Goal: Task Accomplishment & Management: Manage account settings

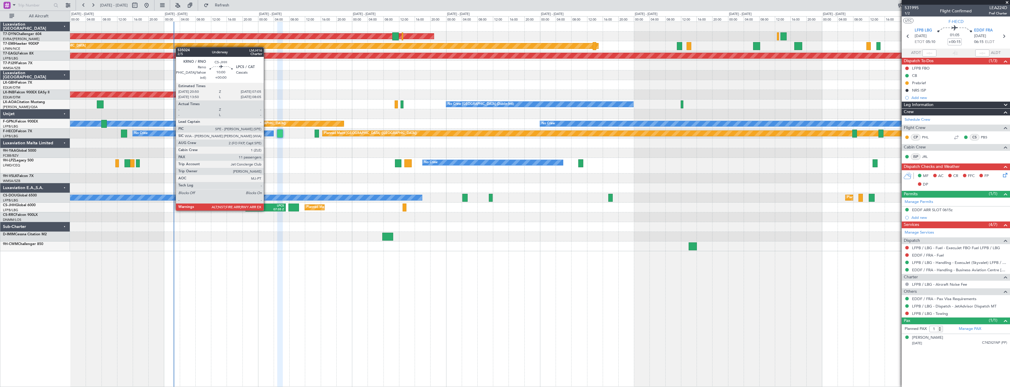
click at [266, 210] on div "07:05 Z" at bounding box center [274, 209] width 18 height 4
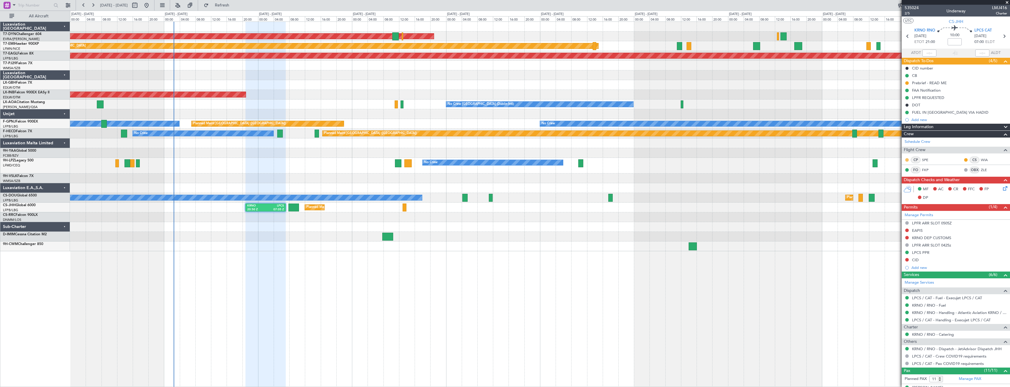
scroll to position [142, 0]
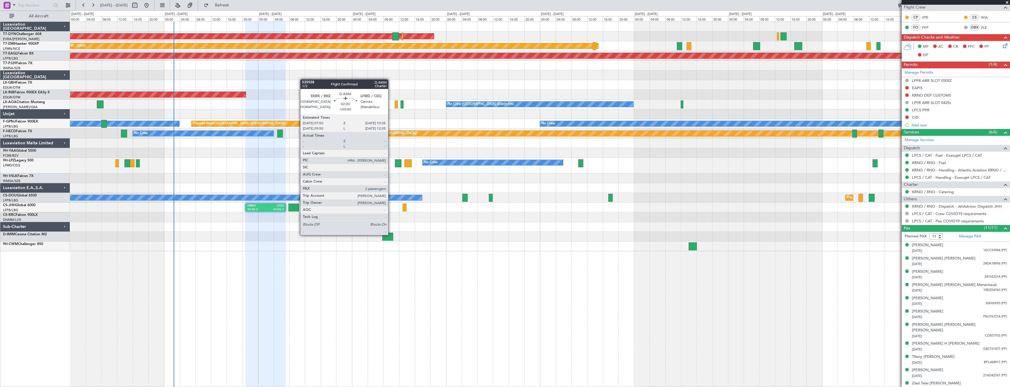
click at [391, 234] on div at bounding box center [387, 236] width 11 height 8
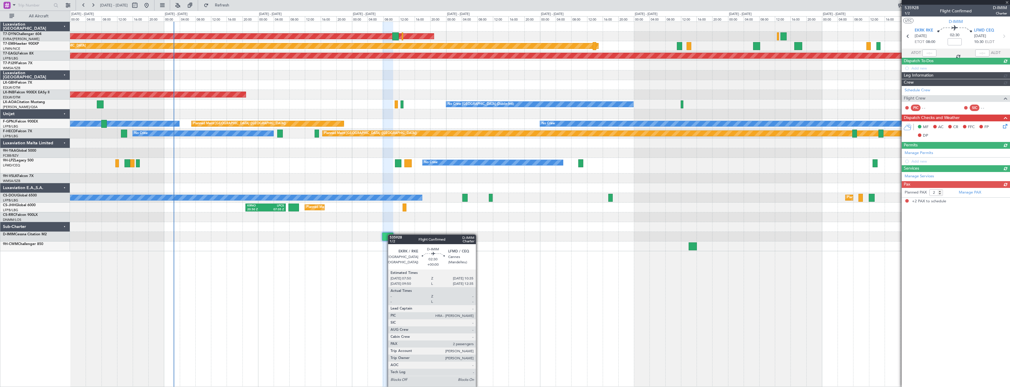
scroll to position [0, 0]
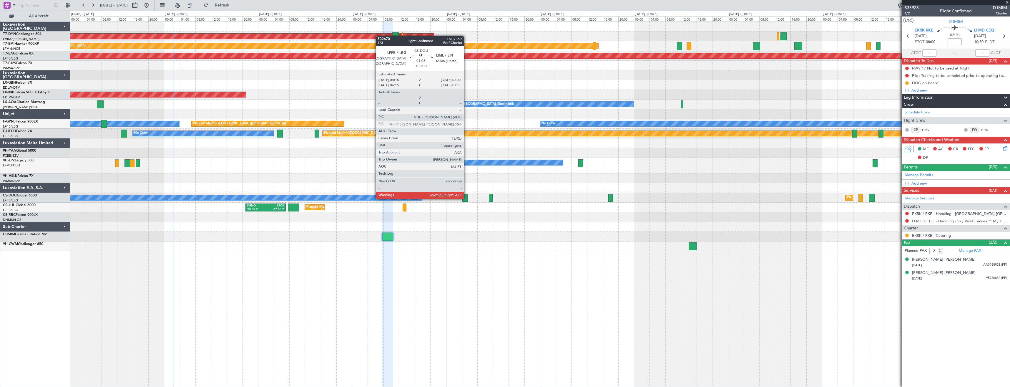
click at [466, 198] on div at bounding box center [464, 198] width 5 height 8
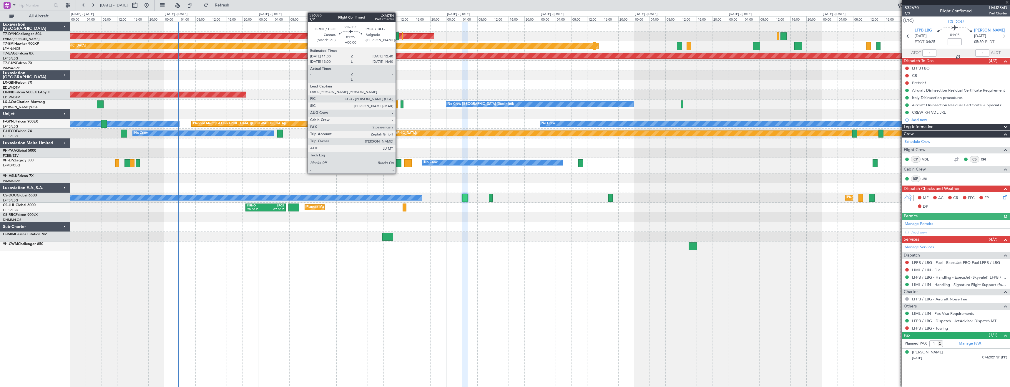
click at [398, 164] on div at bounding box center [398, 163] width 7 height 8
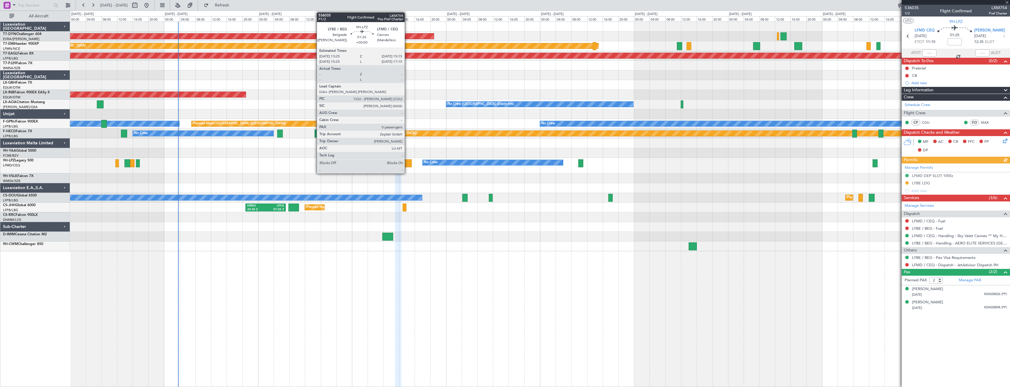
click at [407, 163] on div at bounding box center [407, 163] width 7 height 8
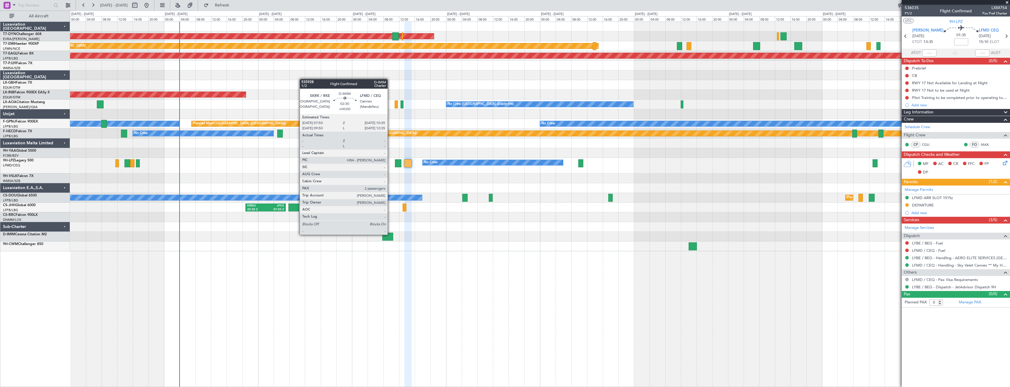
click at [390, 234] on div at bounding box center [387, 236] width 11 height 8
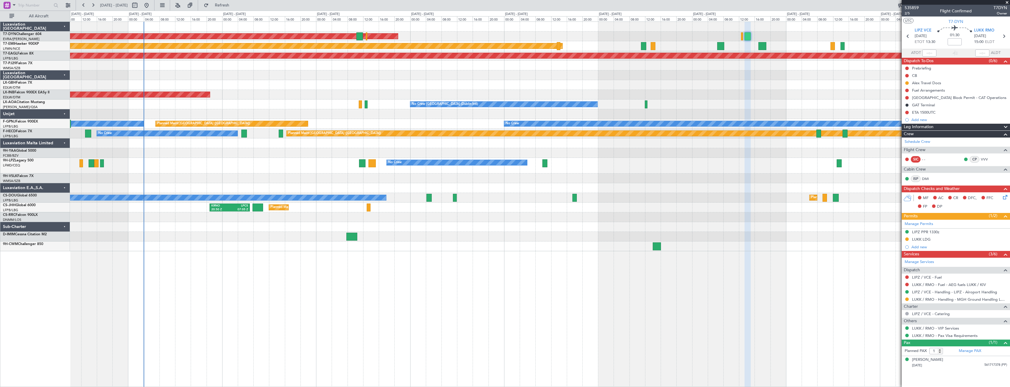
click at [399, 82] on div at bounding box center [539, 85] width 939 height 10
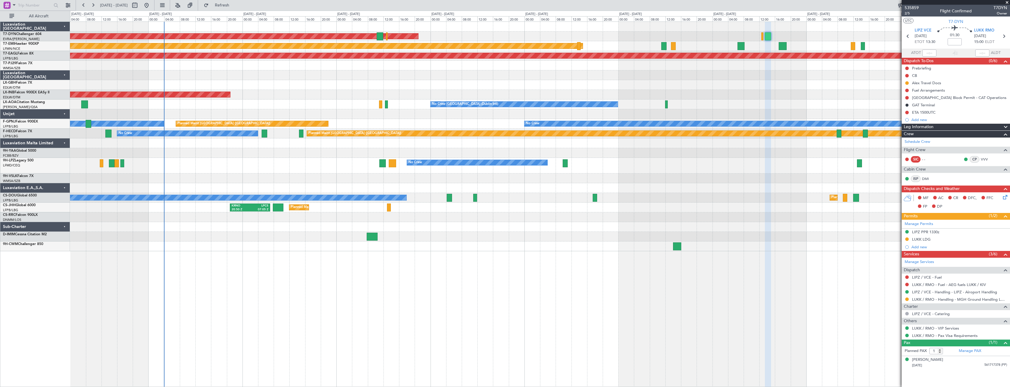
click at [551, 74] on div at bounding box center [539, 75] width 939 height 10
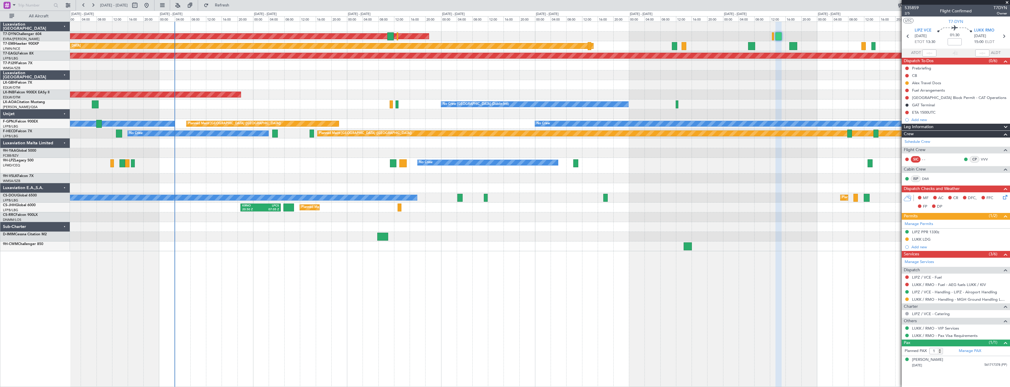
click at [491, 75] on div at bounding box center [539, 75] width 939 height 10
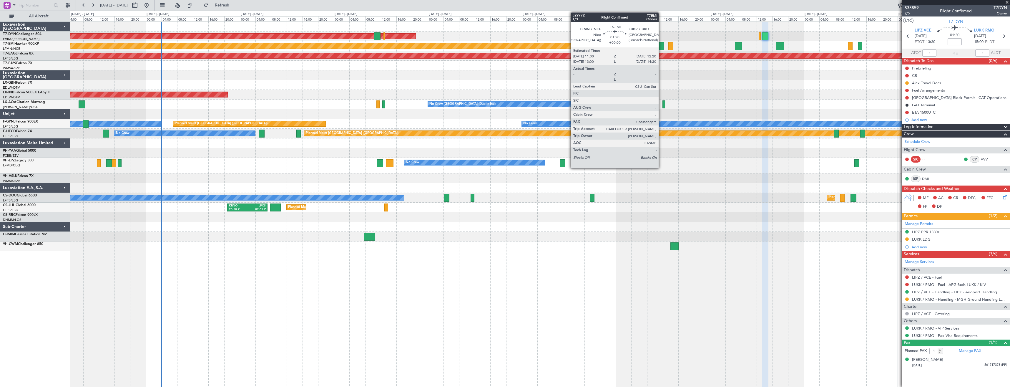
click at [661, 46] on div at bounding box center [660, 46] width 5 height 8
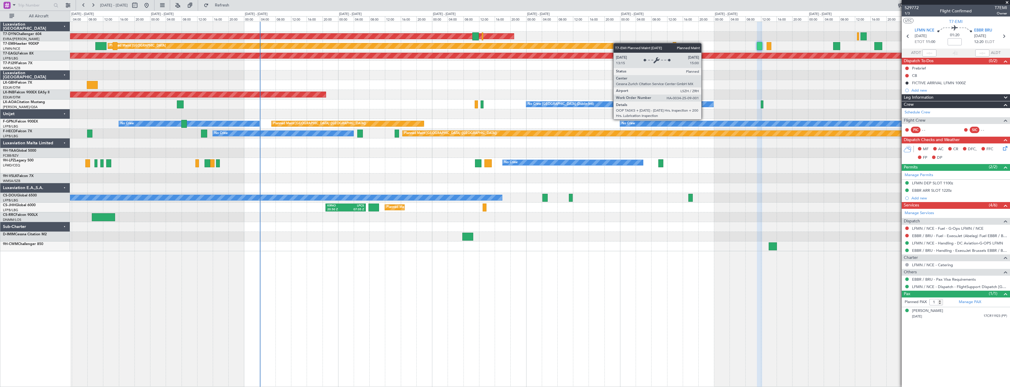
click at [614, 42] on div "AOG Maint Riga (Riga Intl) Planned Maint [GEOGRAPHIC_DATA] Grounded [US_STATE] …" at bounding box center [539, 136] width 939 height 229
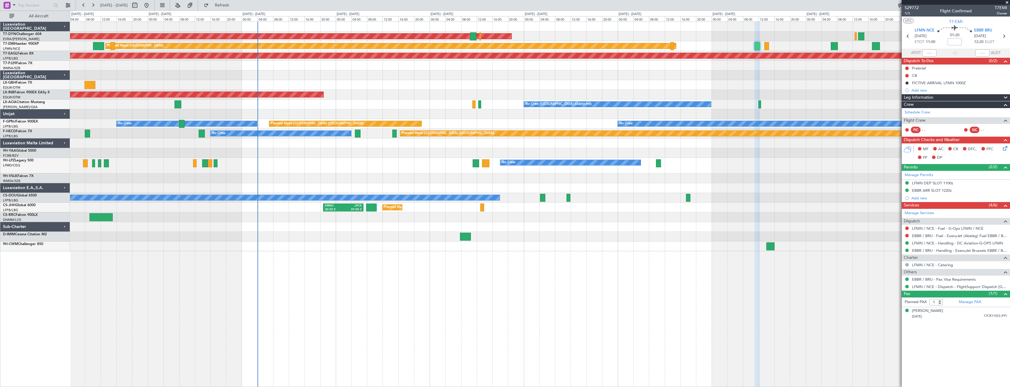
click at [367, 69] on div at bounding box center [539, 66] width 939 height 10
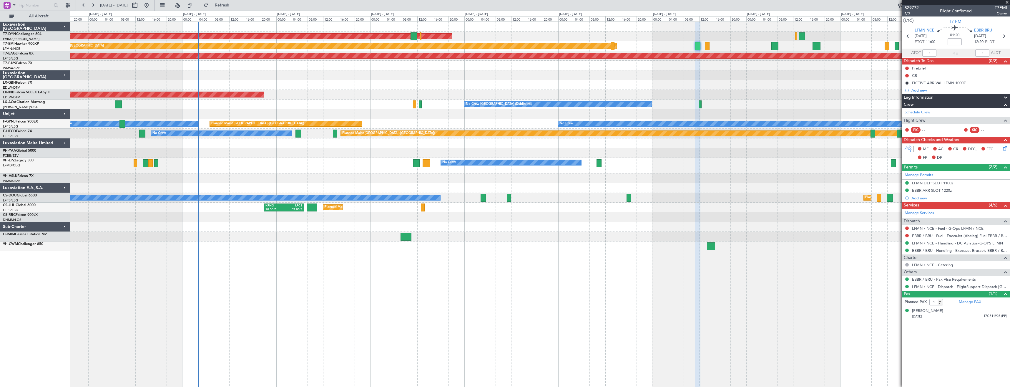
click at [312, 72] on div at bounding box center [539, 75] width 939 height 10
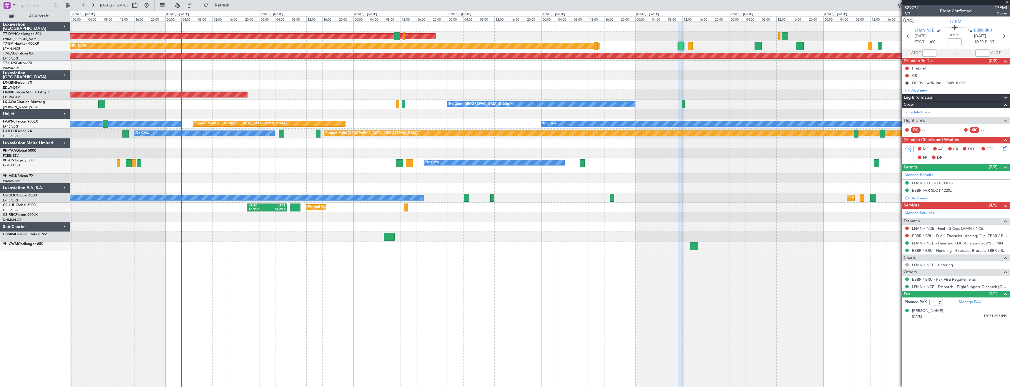
click at [342, 102] on div "No Crew [GEOGRAPHIC_DATA] (Dublin Intl) No Crew Sabadell" at bounding box center [539, 104] width 939 height 10
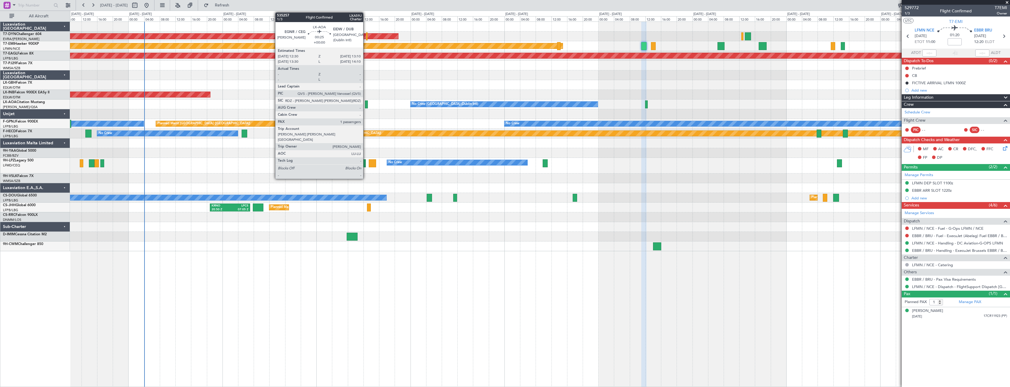
click at [366, 105] on div at bounding box center [366, 104] width 3 height 8
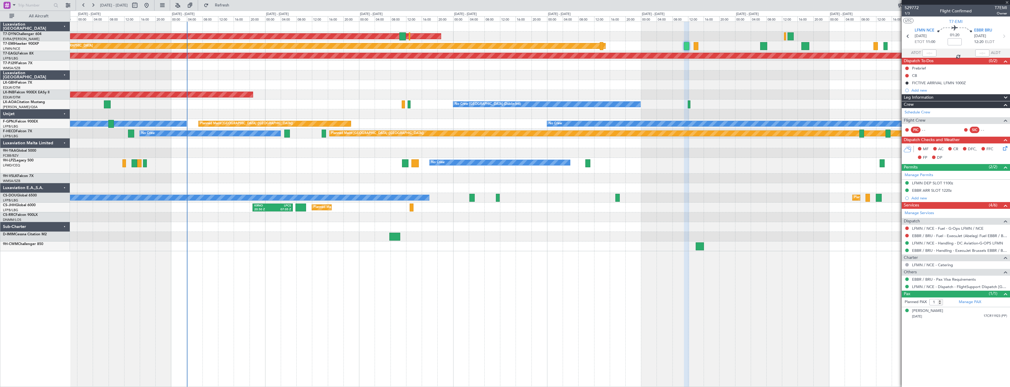
click at [413, 109] on div "AOG Maint Riga (Riga Intl) Planned Maint [GEOGRAPHIC_DATA] Grounded [US_STATE] …" at bounding box center [539, 136] width 939 height 229
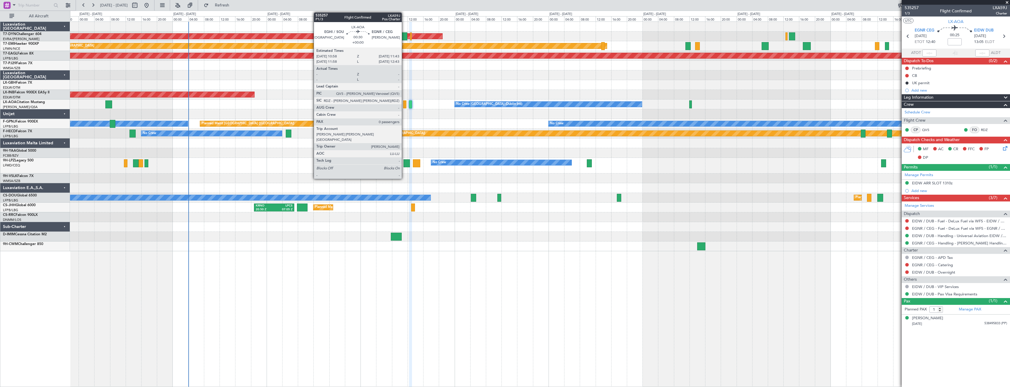
click at [404, 106] on div at bounding box center [404, 104] width 3 height 8
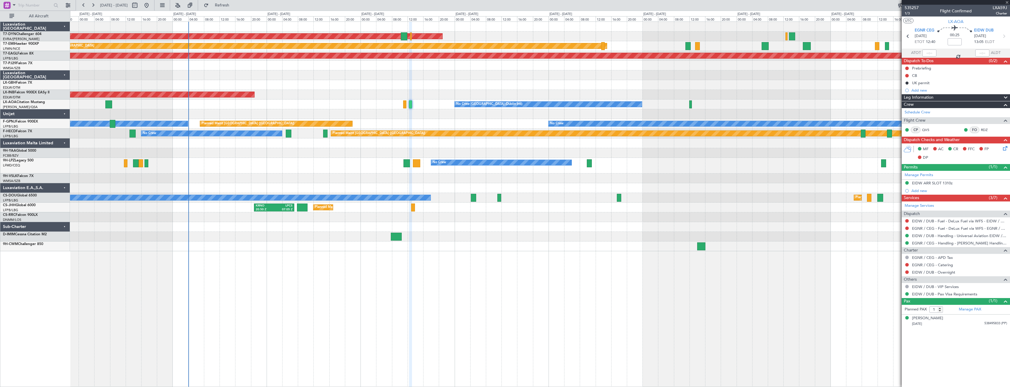
type input "0"
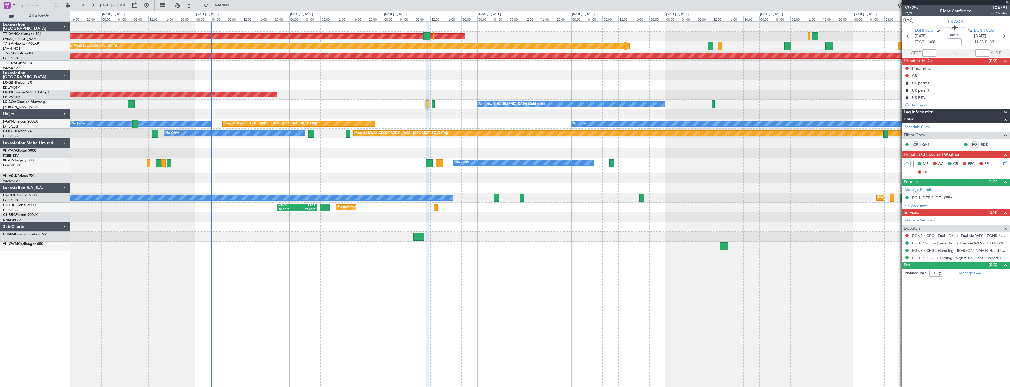
click at [387, 89] on div "AOG Maint Riga (Riga Intl) Planned Maint [GEOGRAPHIC_DATA] Grounded [US_STATE] …" at bounding box center [539, 136] width 939 height 229
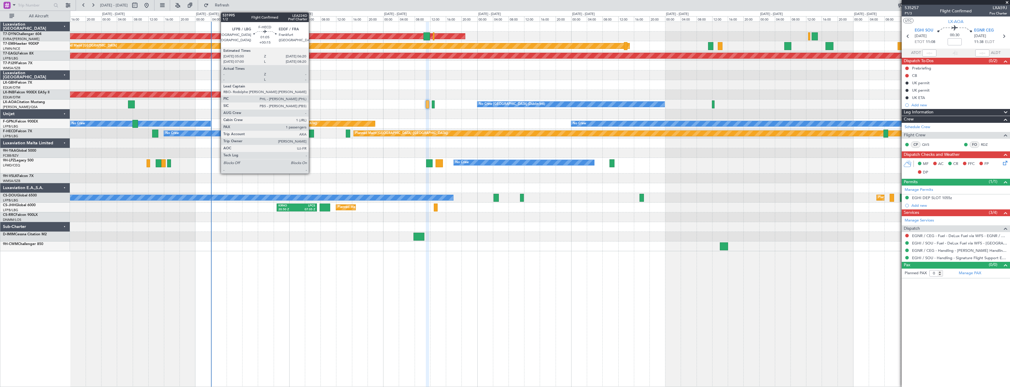
click at [311, 135] on div at bounding box center [310, 133] width 5 height 8
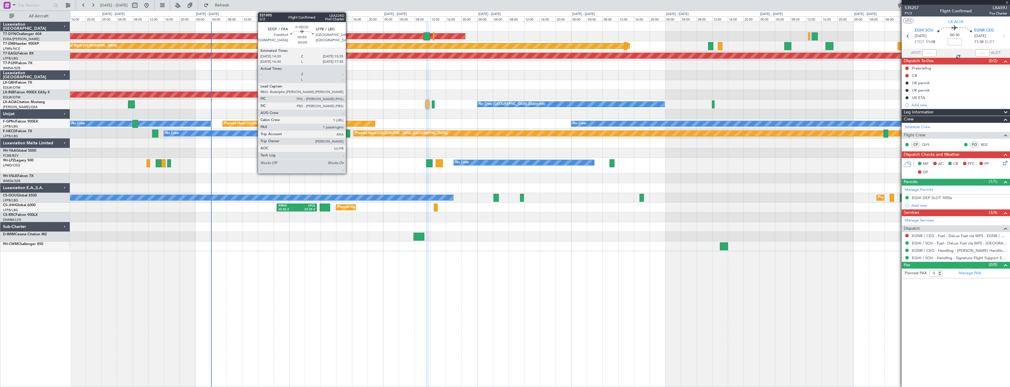
type input "+00:15"
type input "1"
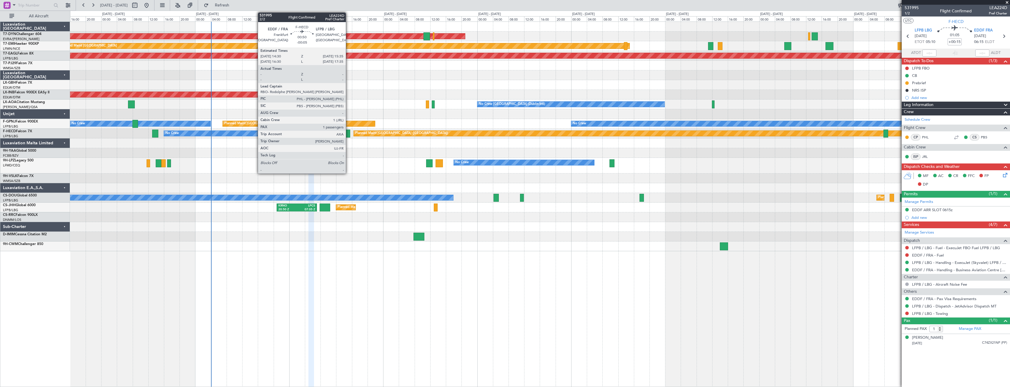
click at [348, 134] on div at bounding box center [348, 133] width 4 height 8
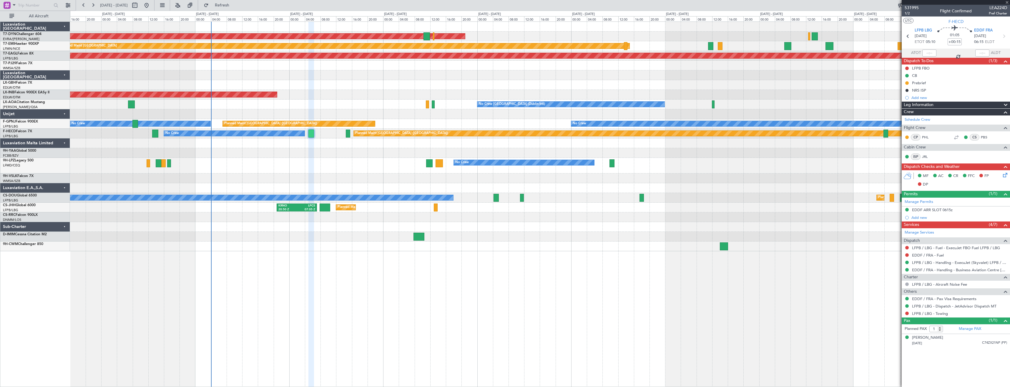
type input "-00:05"
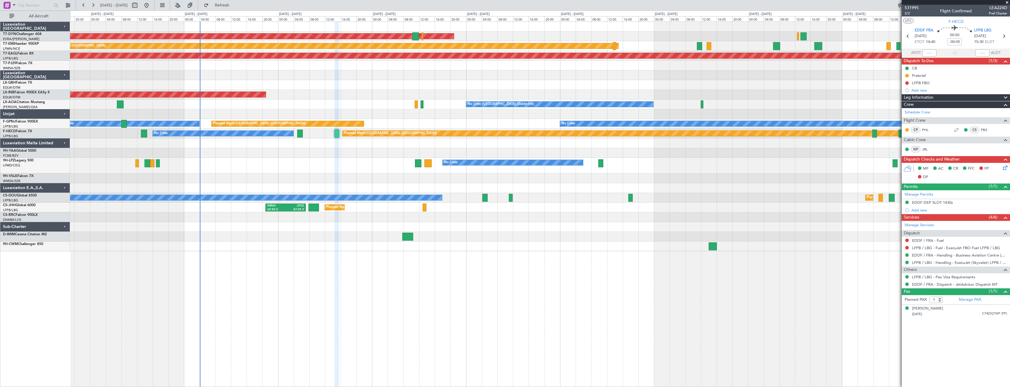
click at [337, 142] on div at bounding box center [539, 143] width 939 height 10
click at [340, 151] on div at bounding box center [539, 153] width 939 height 10
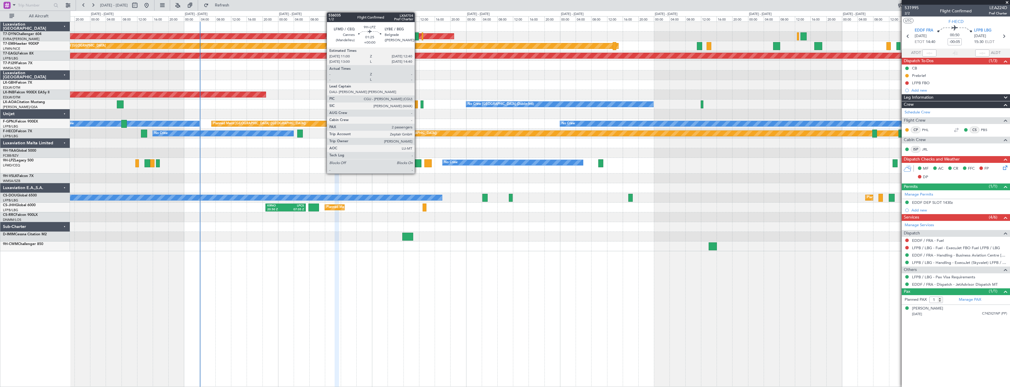
click at [417, 164] on div at bounding box center [418, 163] width 7 height 8
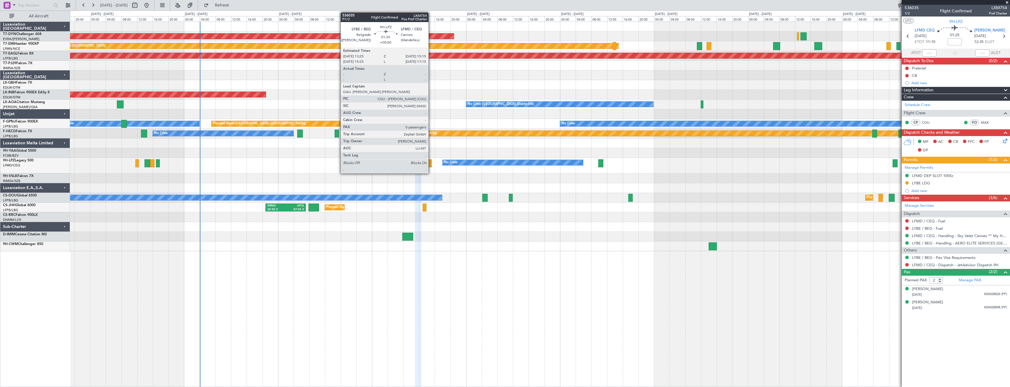
click at [431, 166] on div at bounding box center [427, 163] width 7 height 8
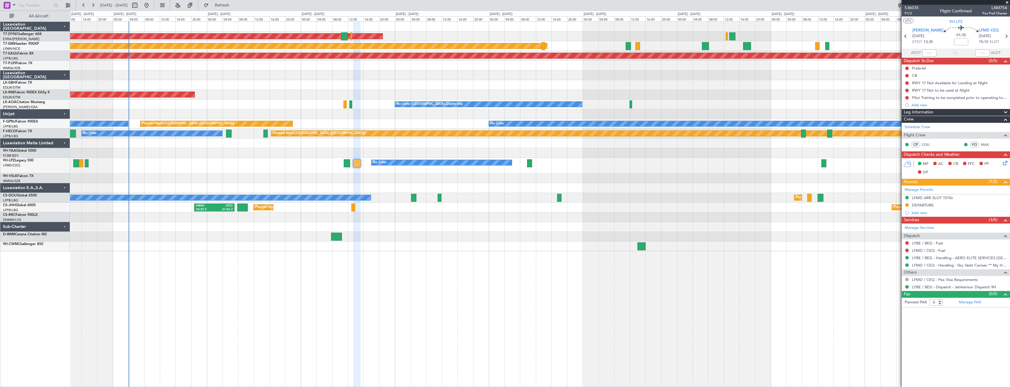
click at [473, 176] on div at bounding box center [539, 178] width 939 height 10
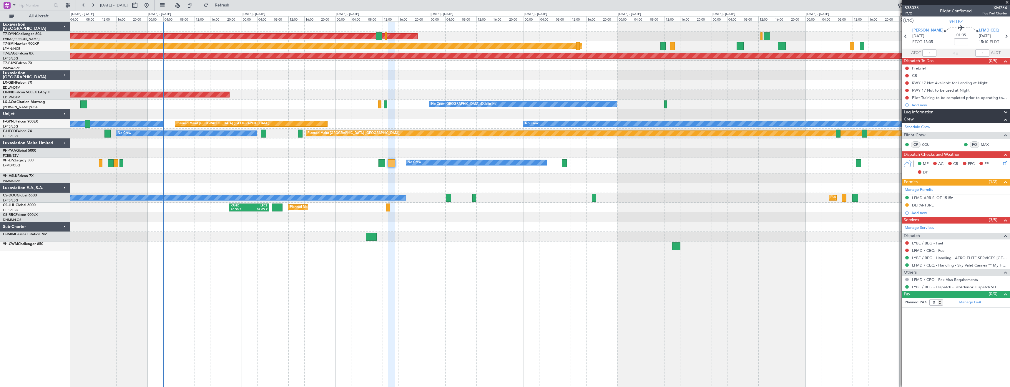
click at [326, 166] on div "No Crew No Crew" at bounding box center [539, 166] width 939 height 16
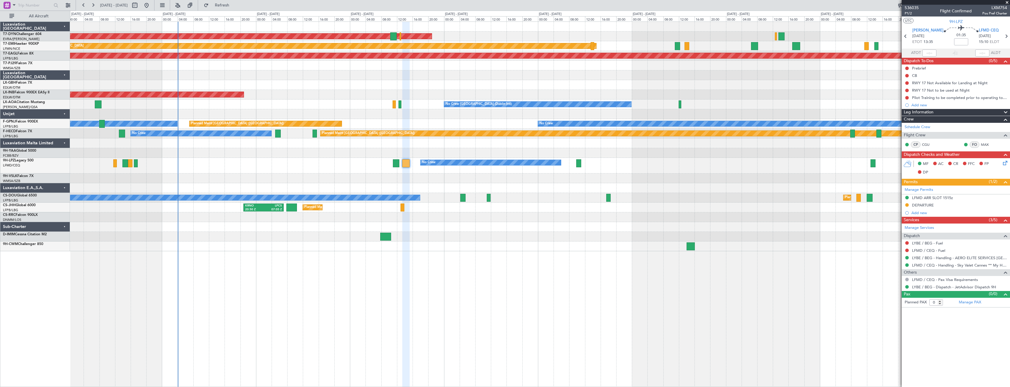
click at [425, 187] on div at bounding box center [539, 188] width 939 height 10
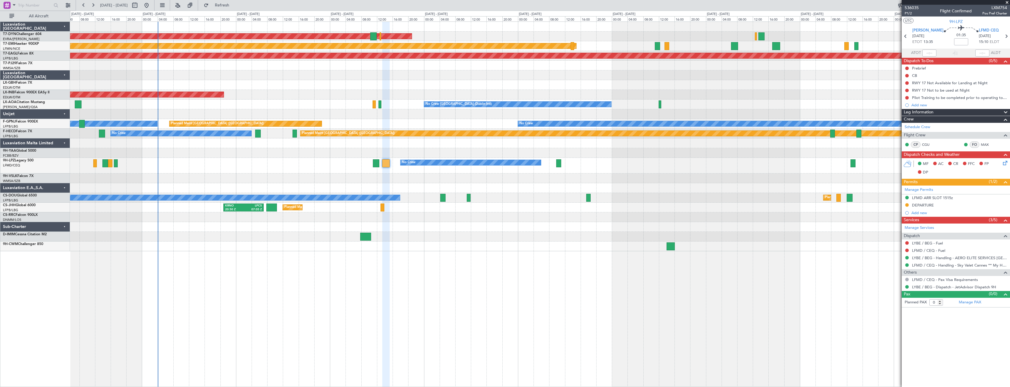
click at [384, 212] on div "AOG Maint Riga (Riga Intl) Planned Maint [GEOGRAPHIC_DATA] Grounded [US_STATE] …" at bounding box center [539, 136] width 939 height 229
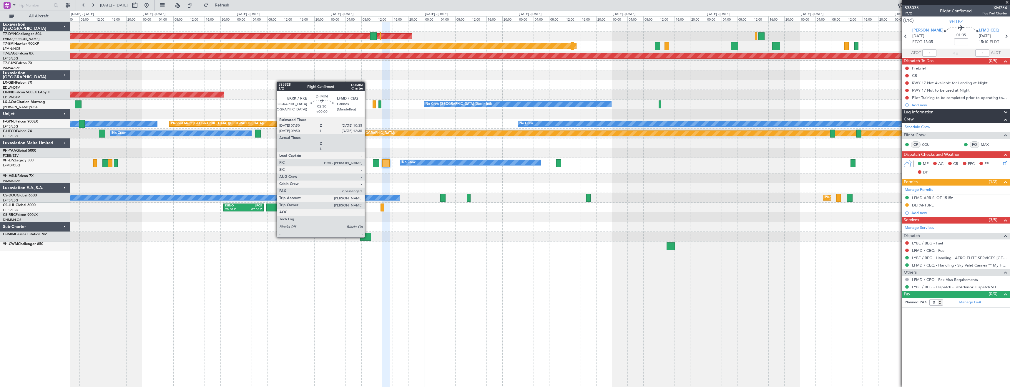
click at [367, 237] on div at bounding box center [365, 236] width 11 height 8
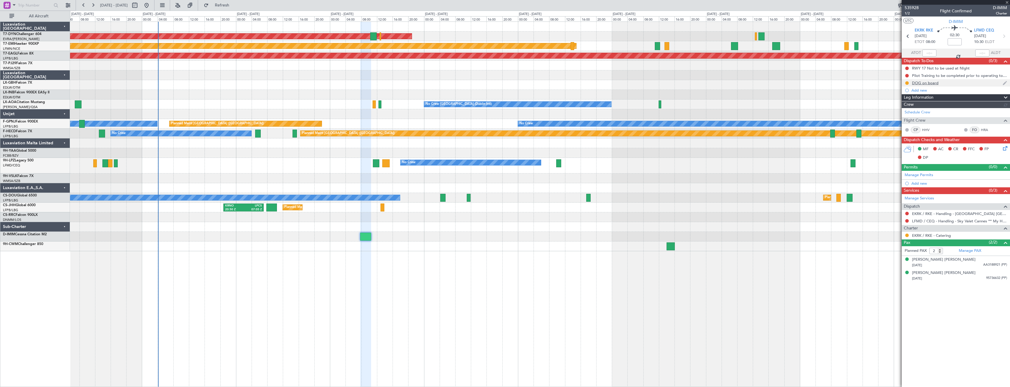
click at [923, 80] on div "DOG on board" at bounding box center [925, 82] width 26 height 5
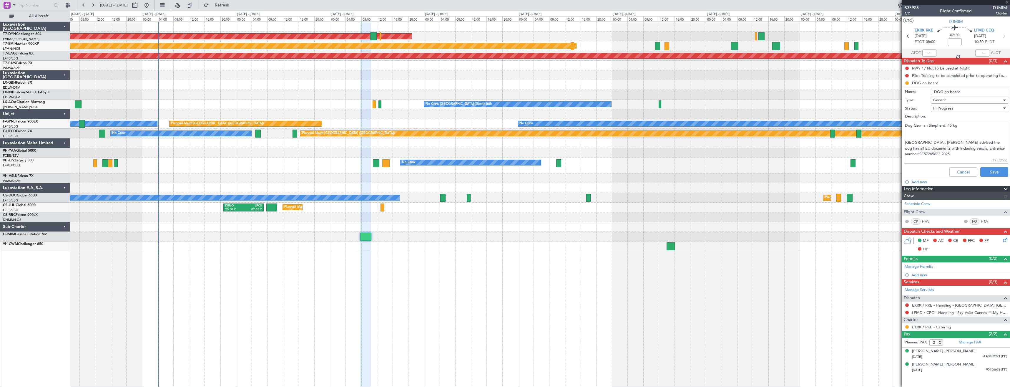
scroll to position [6, 0]
click at [939, 157] on textarea "Dog German Shepherd, 45 kg [GEOGRAPHIC_DATA]. [PERSON_NAME] advised the dog has…" at bounding box center [956, 143] width 104 height 42
click at [671, 246] on div at bounding box center [670, 246] width 8 height 8
type input "15"
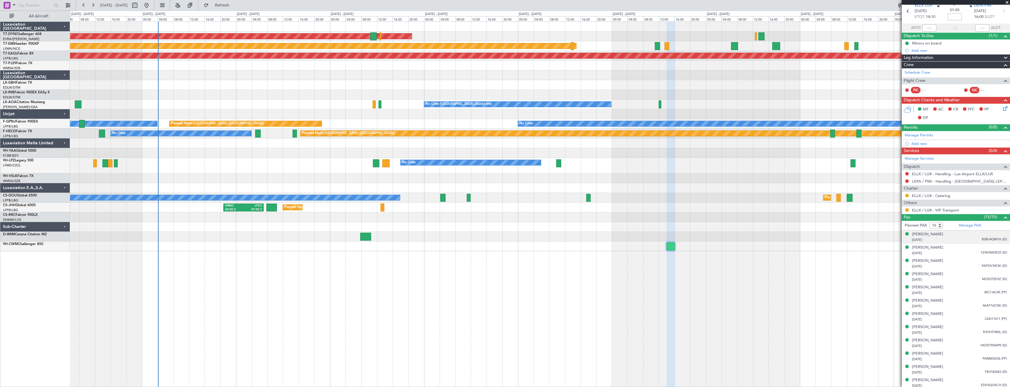
scroll to position [67, 0]
